Goal: Check status: Check status

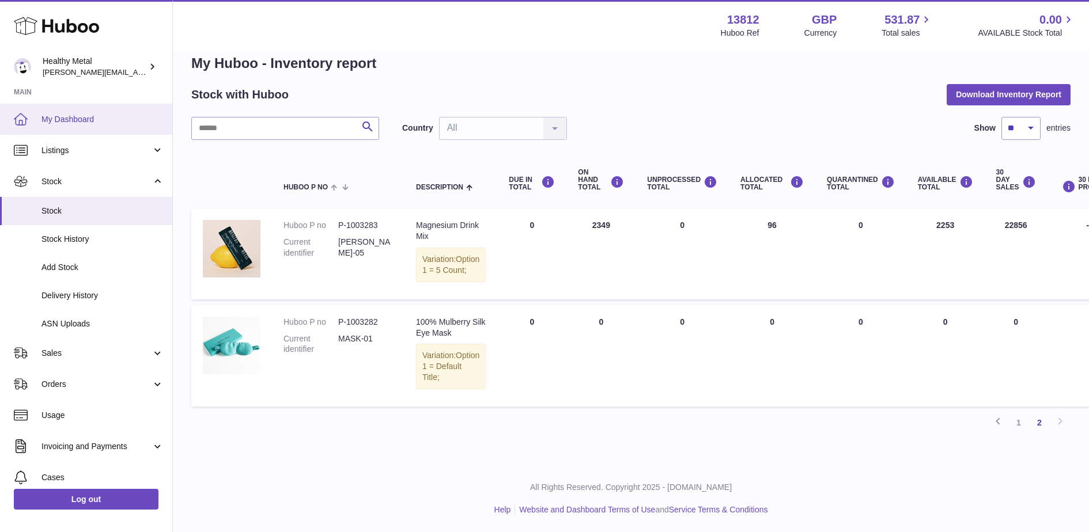
click at [69, 125] on link "My Dashboard" at bounding box center [86, 119] width 172 height 31
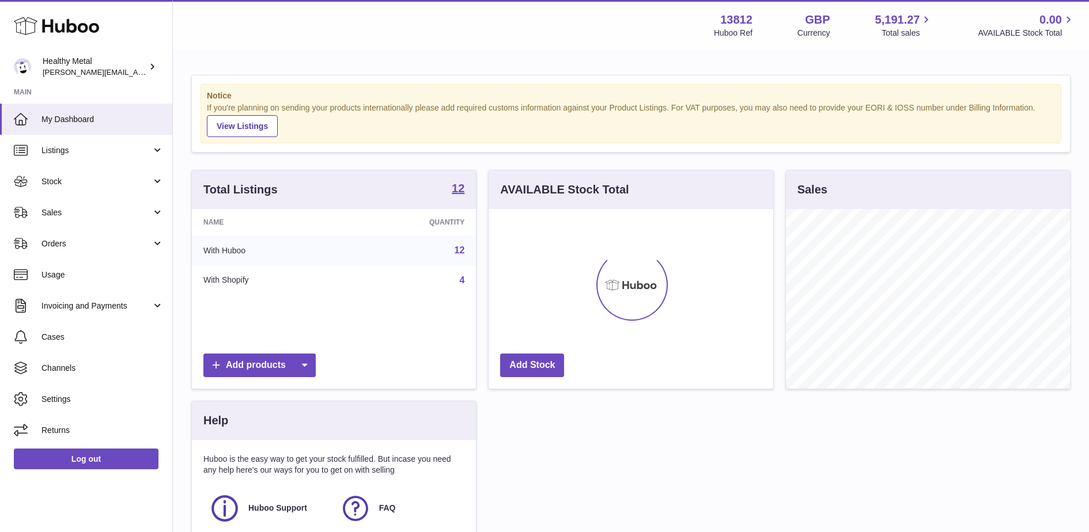
scroll to position [179, 284]
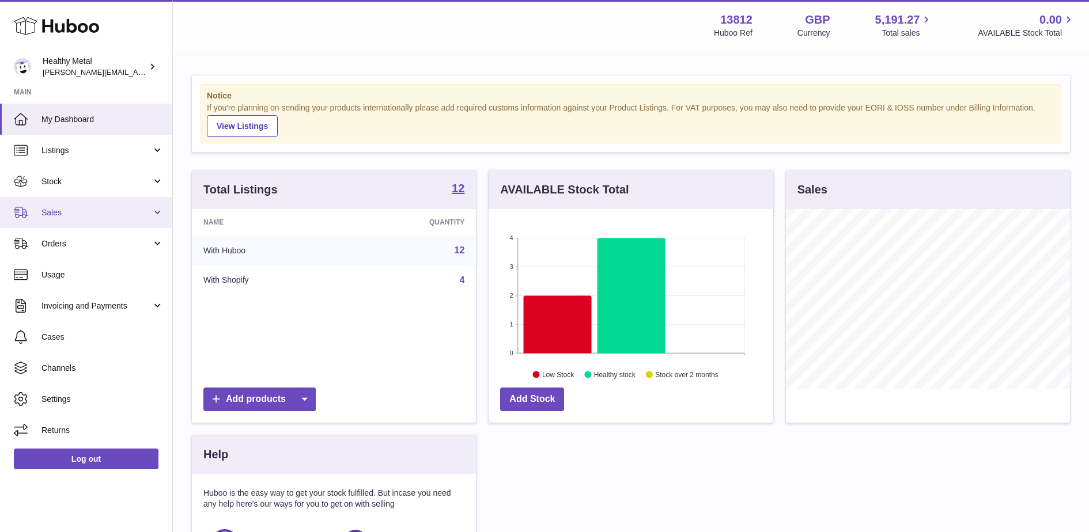
click at [107, 202] on link "Sales" at bounding box center [86, 212] width 172 height 31
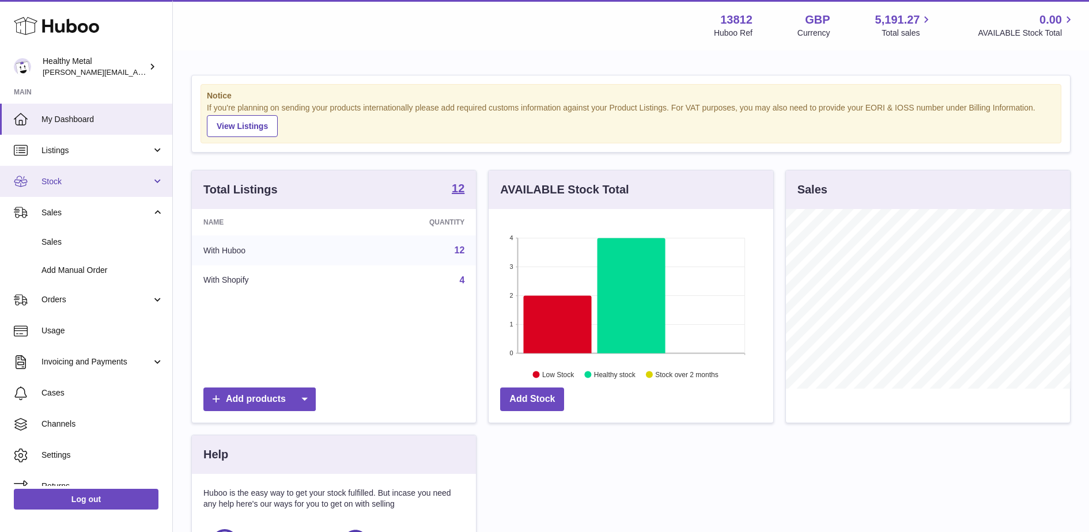
click at [95, 184] on span "Stock" at bounding box center [96, 181] width 110 height 11
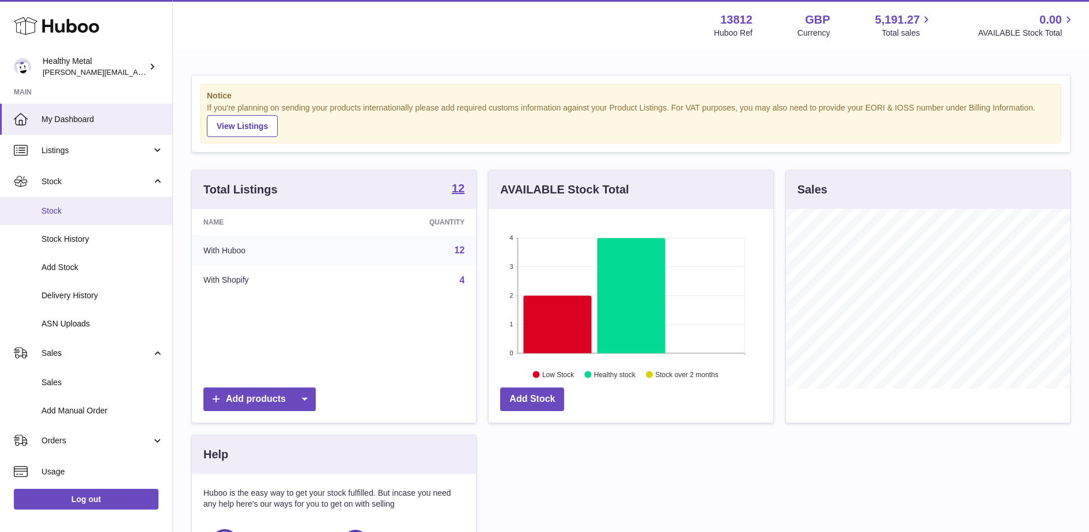
click at [95, 222] on link "Stock" at bounding box center [86, 211] width 172 height 28
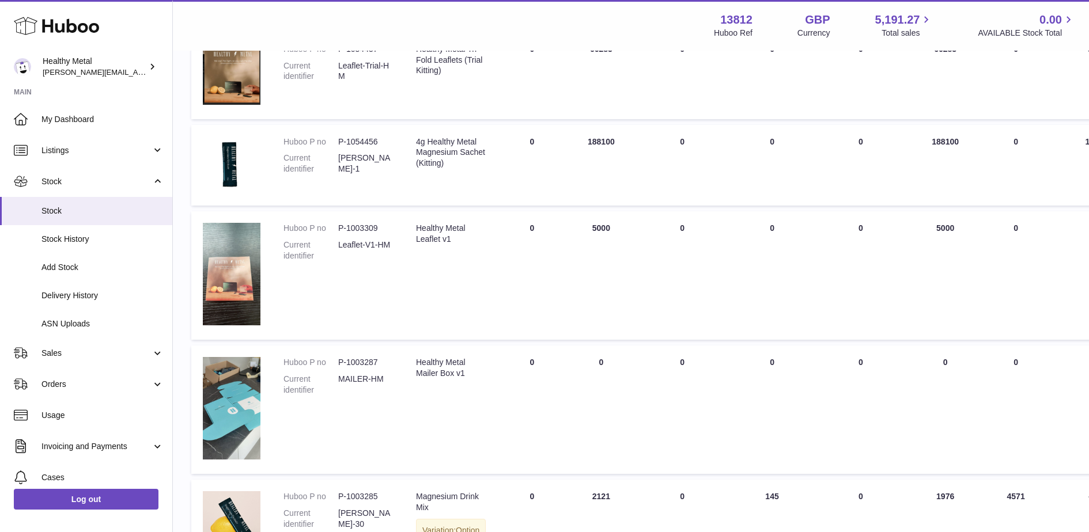
scroll to position [836, 0]
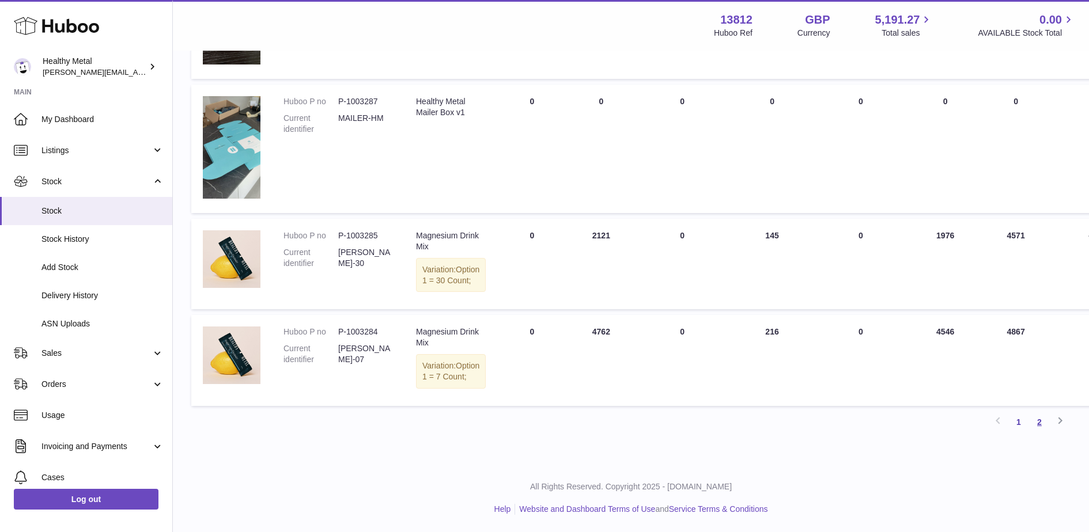
click at [1043, 417] on link "2" at bounding box center [1039, 422] width 21 height 21
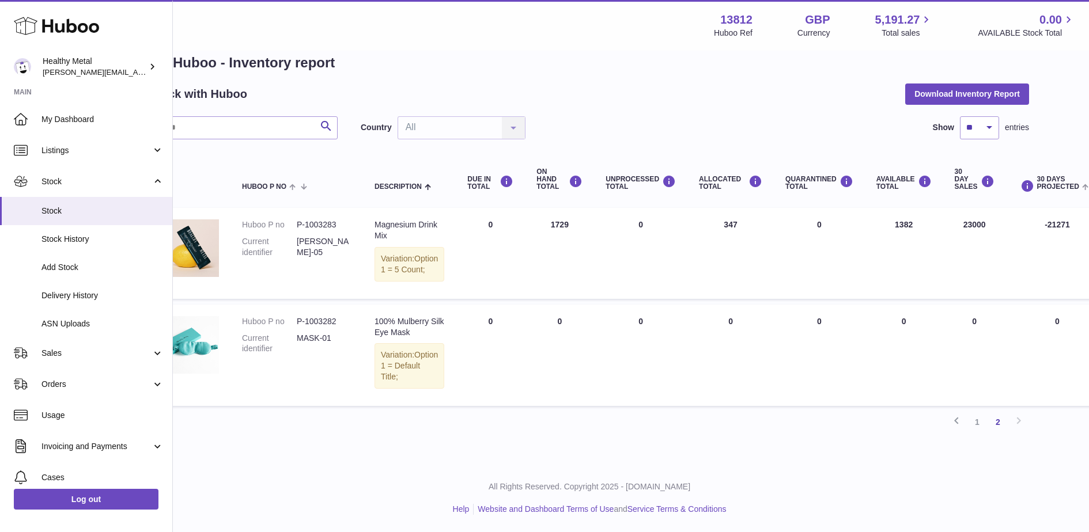
scroll to position [31, 0]
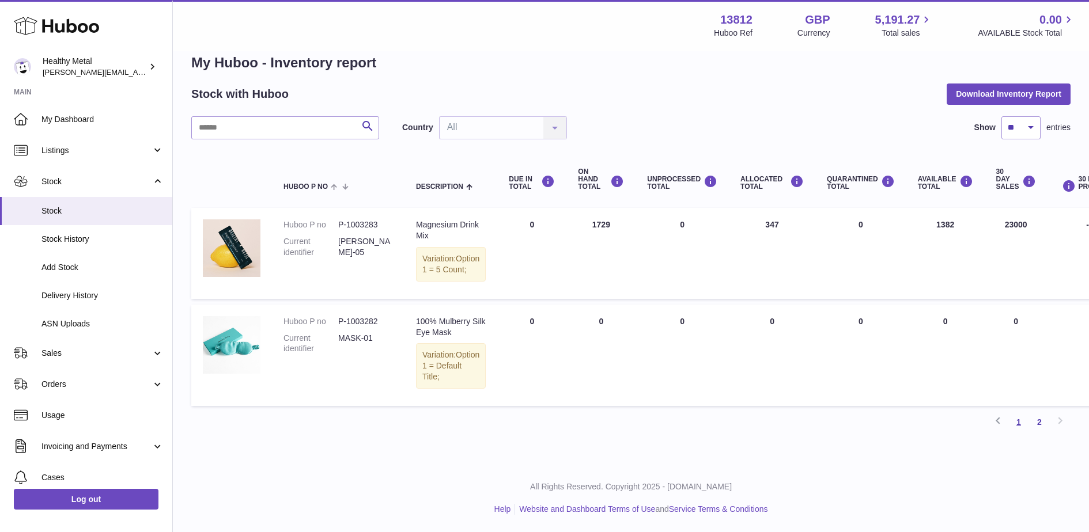
click at [1023, 420] on link "1" at bounding box center [1018, 422] width 21 height 21
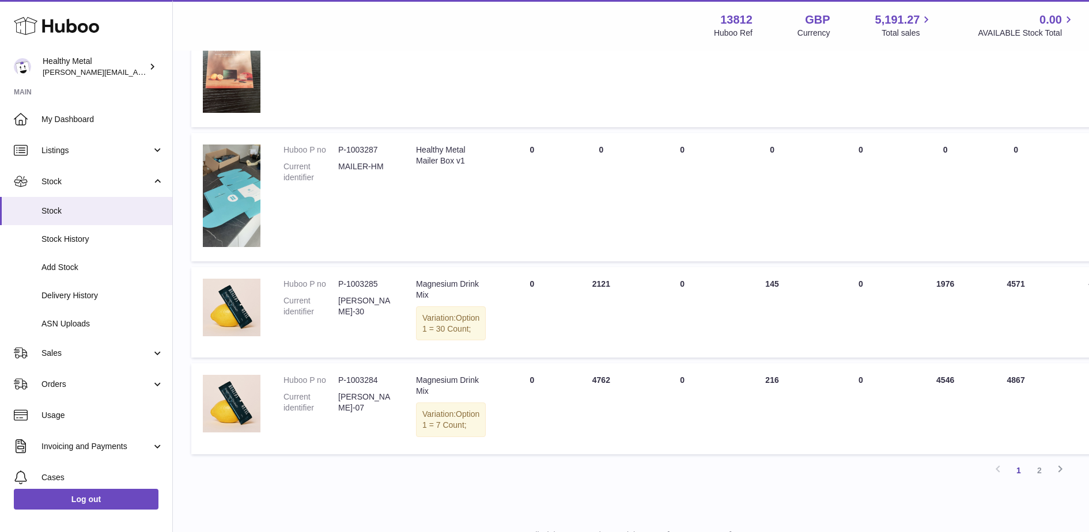
scroll to position [741, 0]
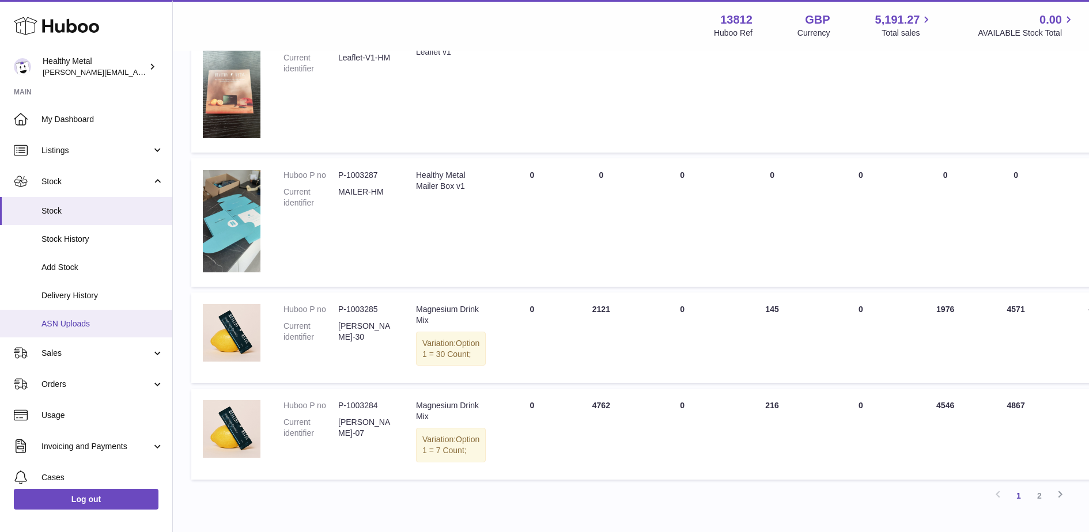
click at [101, 323] on span "ASN Uploads" at bounding box center [102, 324] width 122 height 11
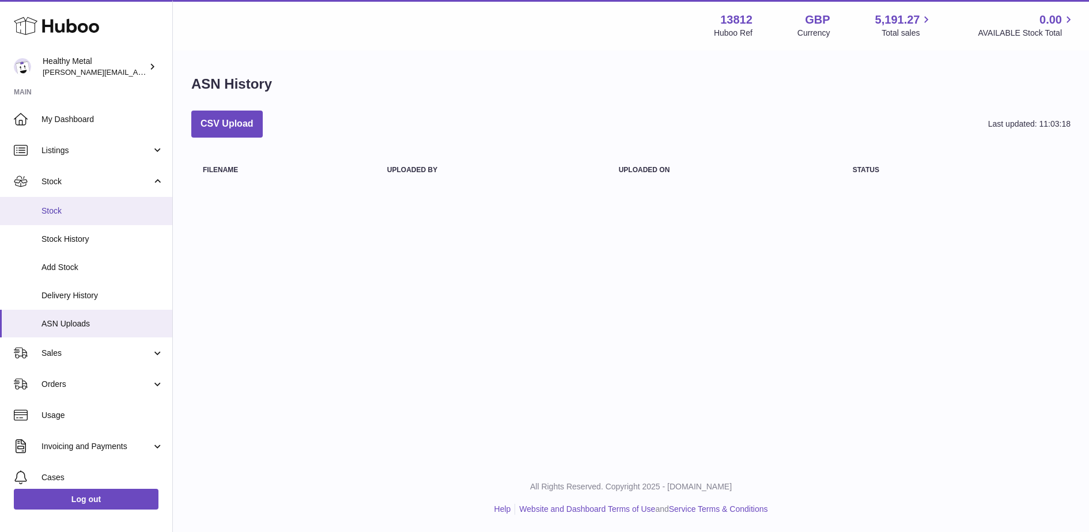
click at [67, 218] on link "Stock" at bounding box center [86, 211] width 172 height 28
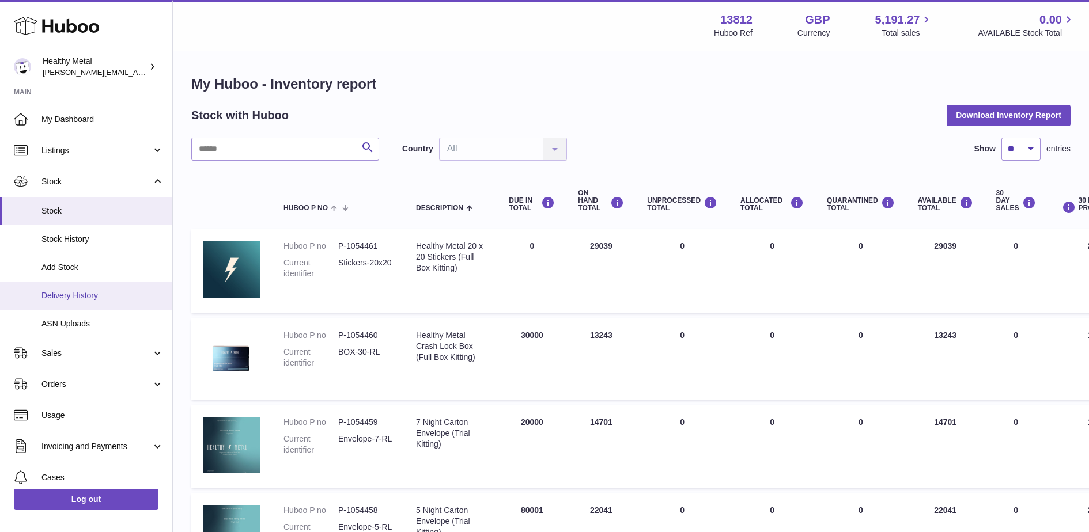
click at [84, 300] on span "Delivery History" at bounding box center [102, 295] width 122 height 11
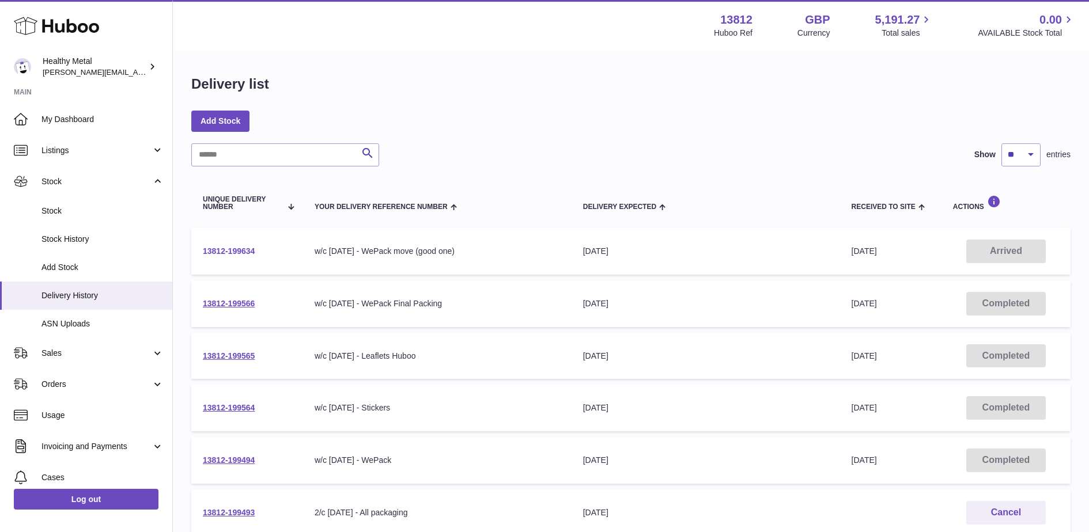
click at [237, 248] on link "13812-199634" at bounding box center [229, 251] width 52 height 9
click at [66, 213] on span "Stock" at bounding box center [102, 211] width 122 height 11
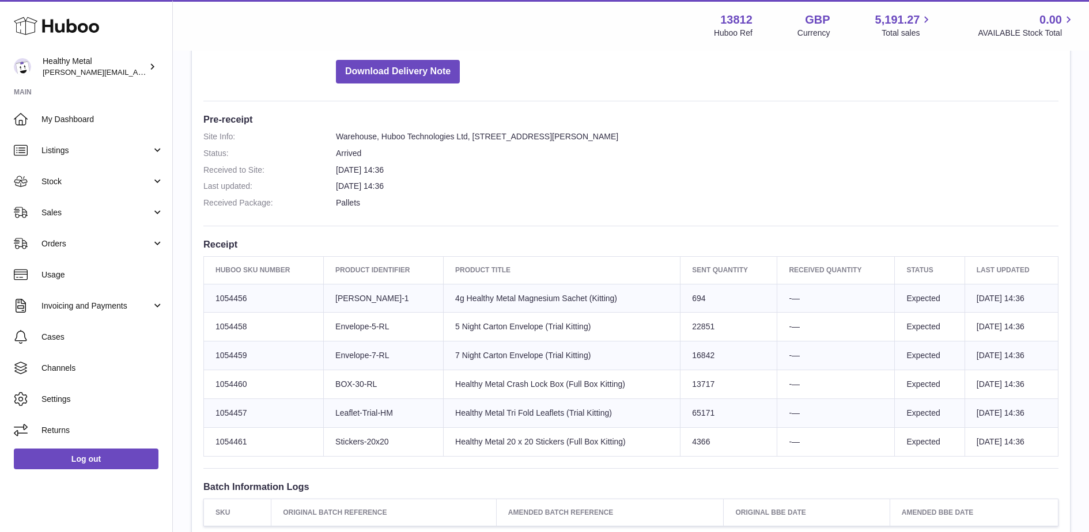
scroll to position [251, 0]
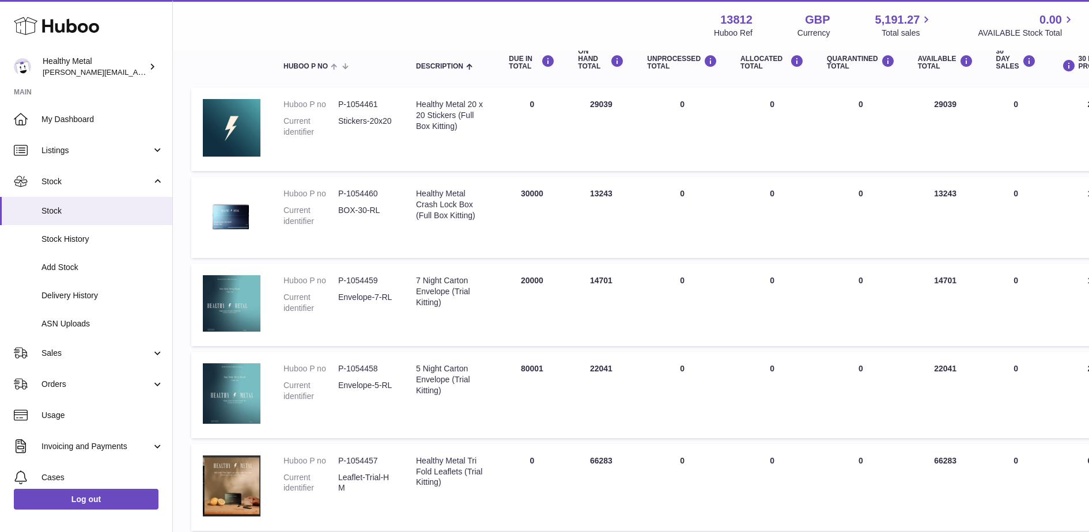
scroll to position [145, 0]
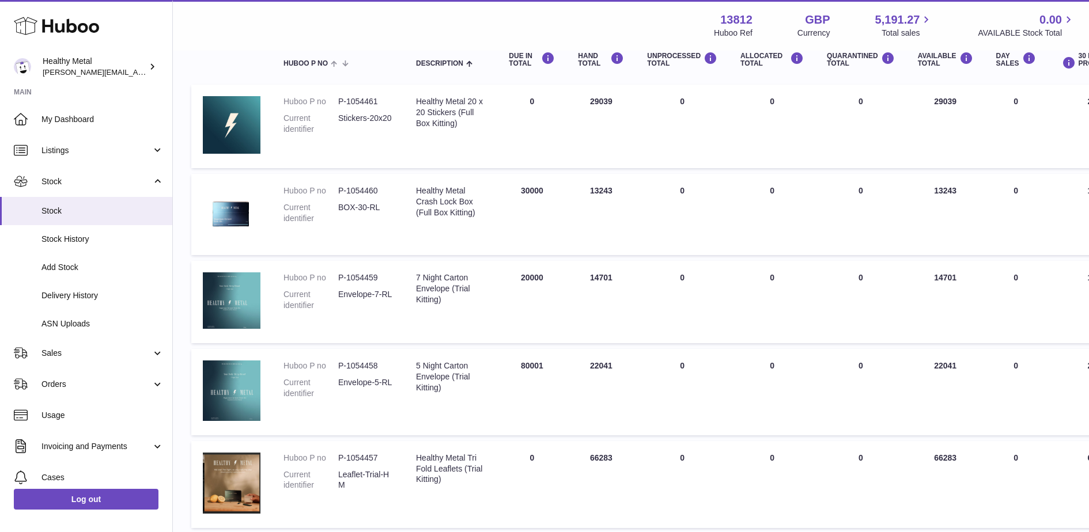
drag, startPoint x: 109, startPoint y: 121, endPoint x: 448, endPoint y: 5, distance: 358.7
click at [66, 136] on link "Listings" at bounding box center [86, 150] width 172 height 31
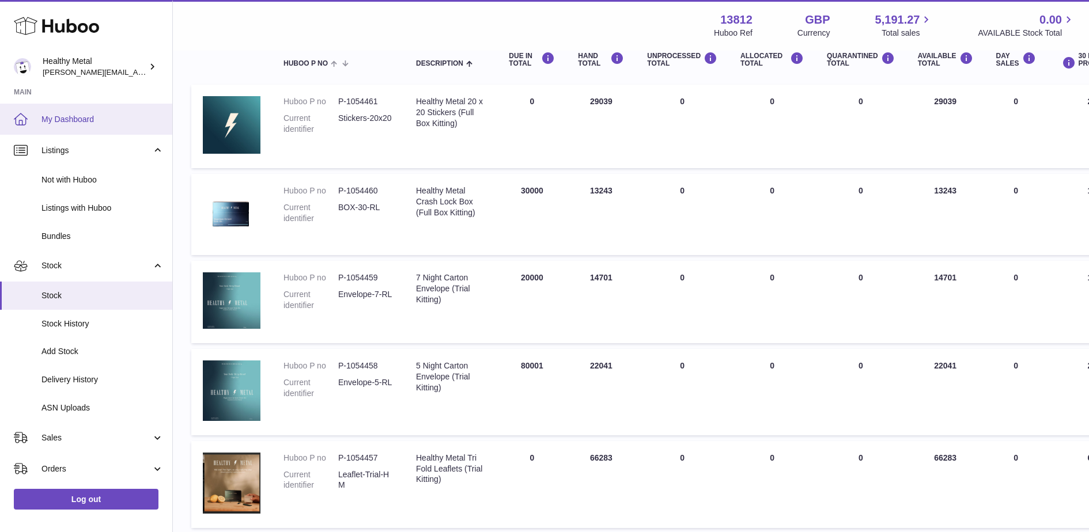
click at [93, 122] on span "My Dashboard" at bounding box center [102, 119] width 122 height 11
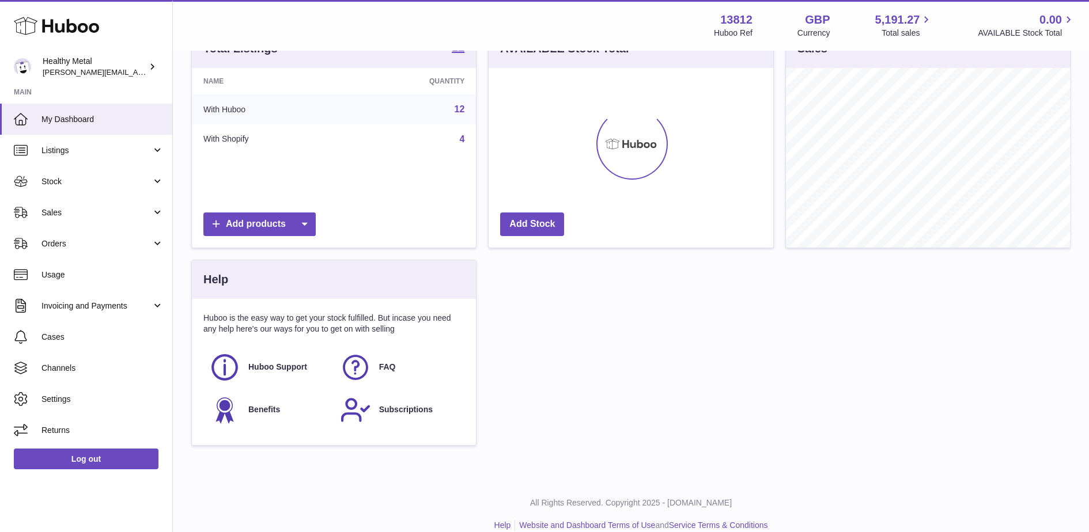
scroll to position [154, 0]
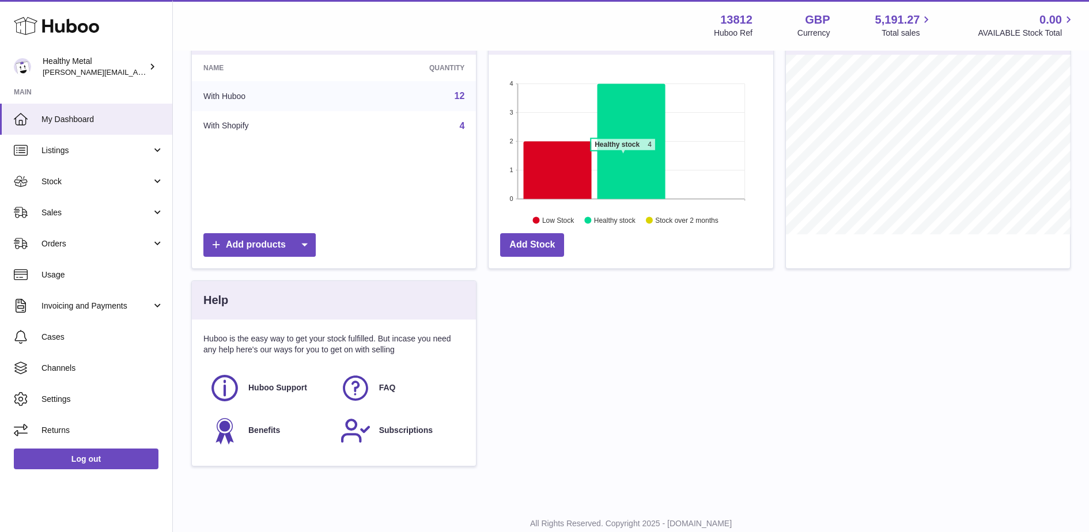
click at [623, 155] on icon at bounding box center [631, 141] width 68 height 115
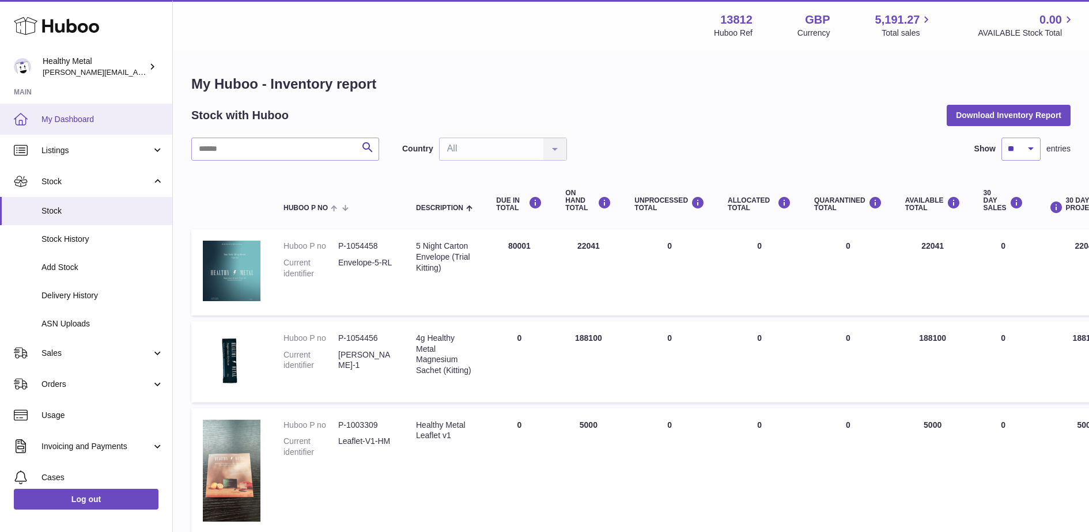
click at [122, 106] on link "My Dashboard" at bounding box center [86, 119] width 172 height 31
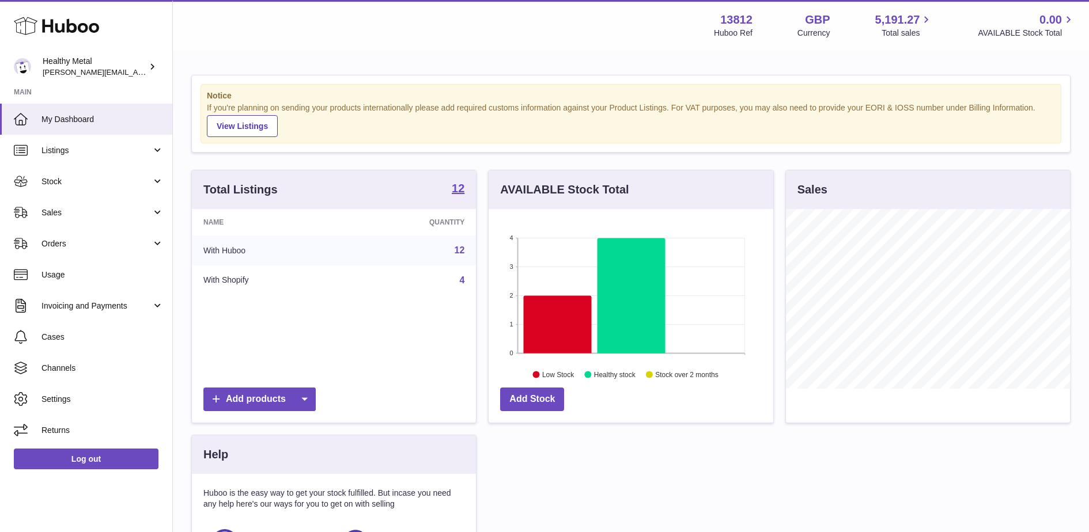
scroll to position [179, 284]
